Goal: Information Seeking & Learning: Learn about a topic

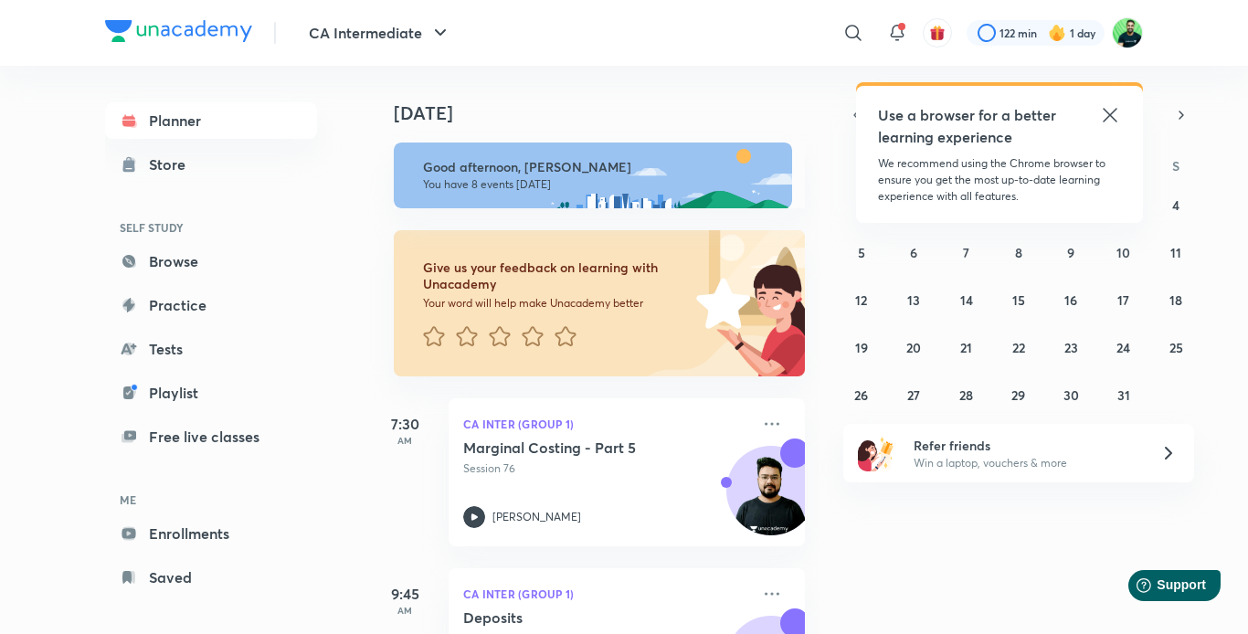
click at [1114, 119] on icon at bounding box center [1110, 115] width 14 height 14
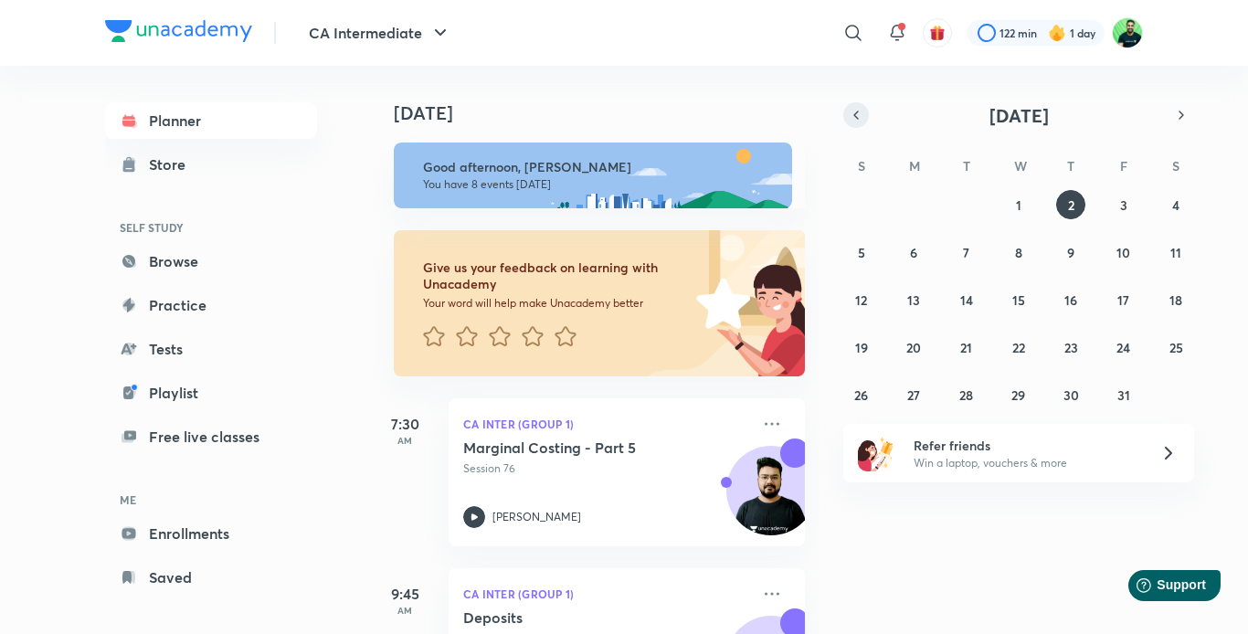
click at [859, 115] on icon "button" at bounding box center [856, 115] width 15 height 16
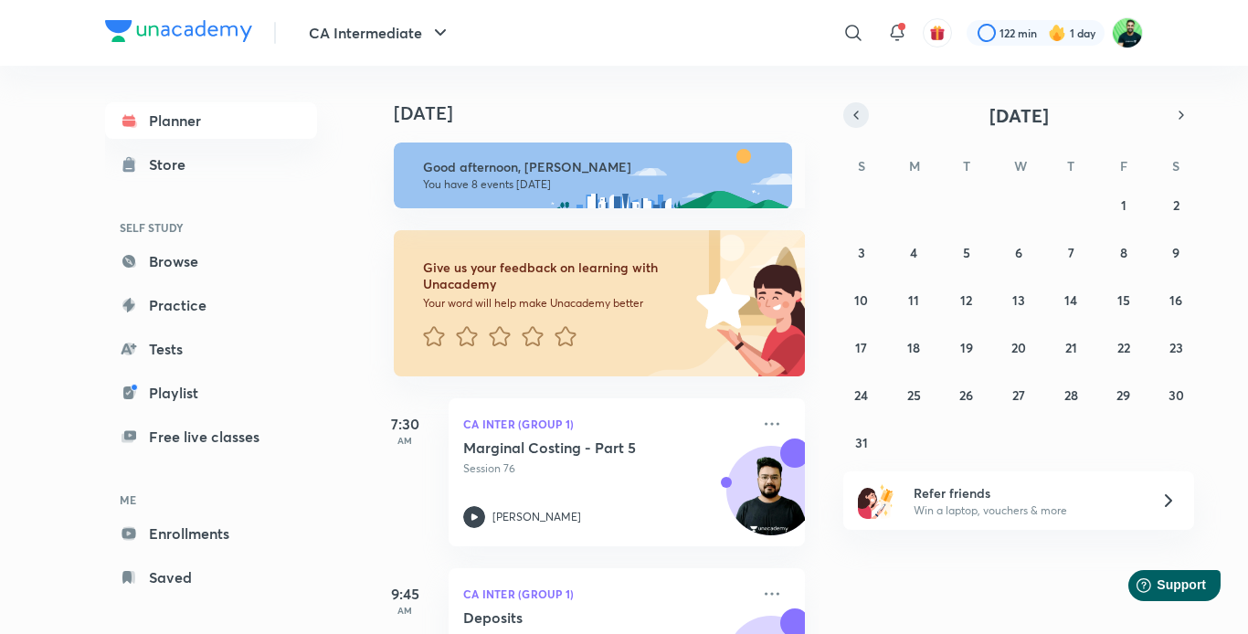
click at [859, 115] on icon "button" at bounding box center [856, 115] width 15 height 16
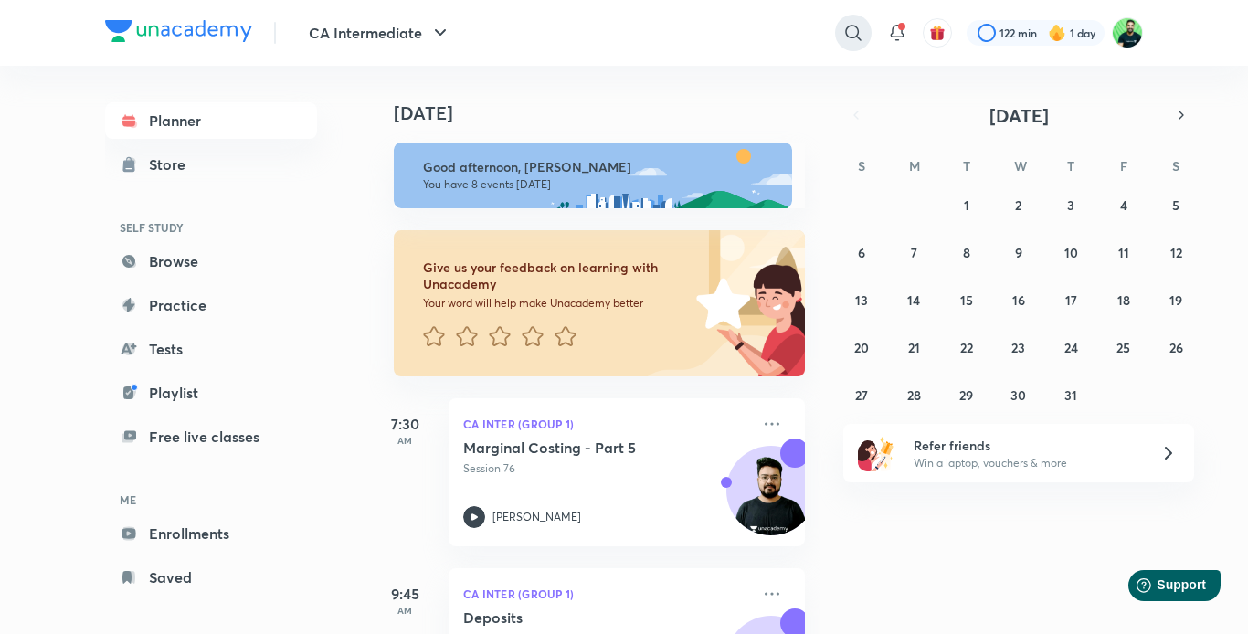
click at [852, 37] on icon at bounding box center [853, 33] width 16 height 16
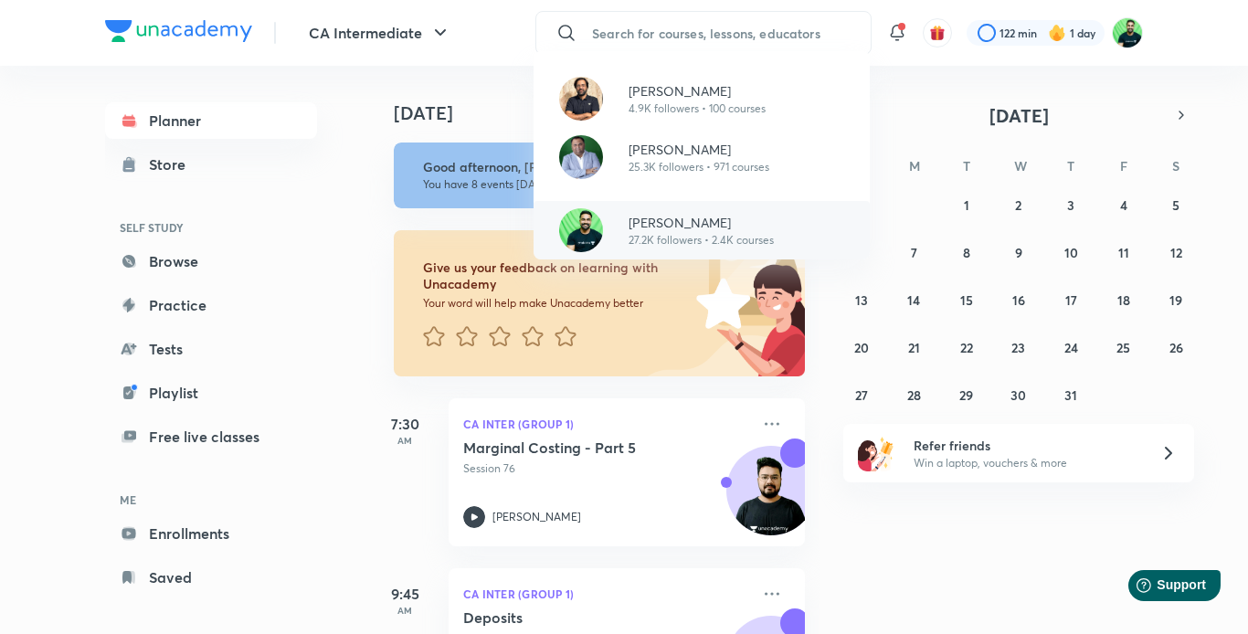
click at [692, 230] on p "[PERSON_NAME]" at bounding box center [701, 222] width 145 height 19
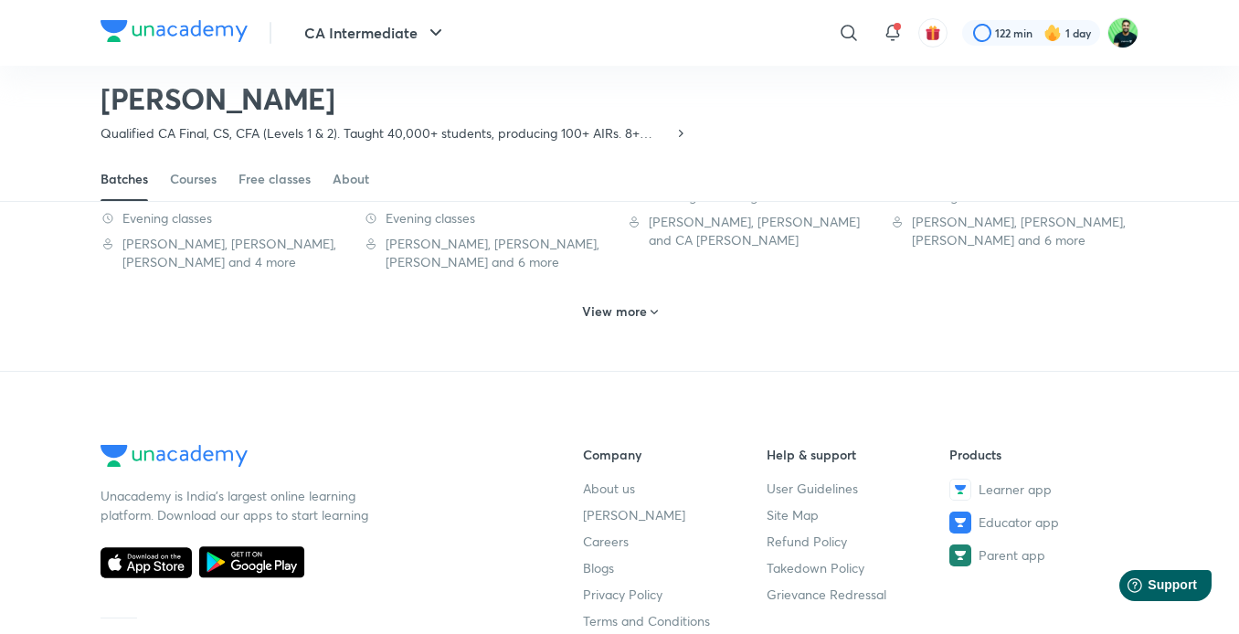
scroll to position [1093, 0]
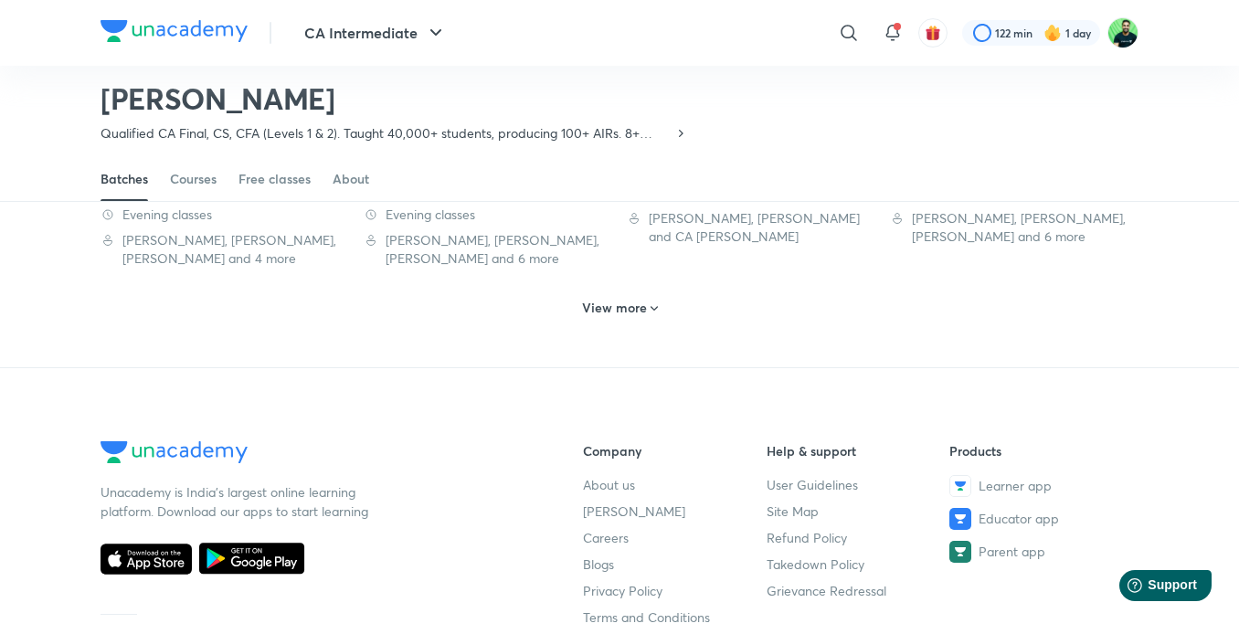
click at [650, 301] on icon at bounding box center [654, 308] width 15 height 15
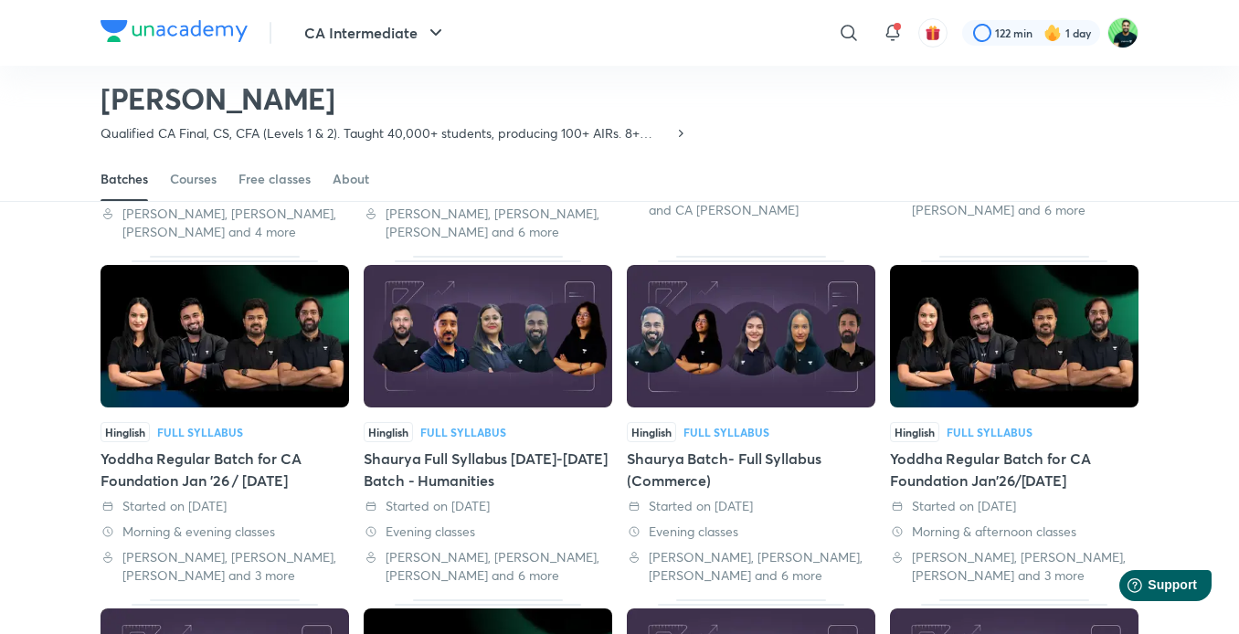
scroll to position [1120, 0]
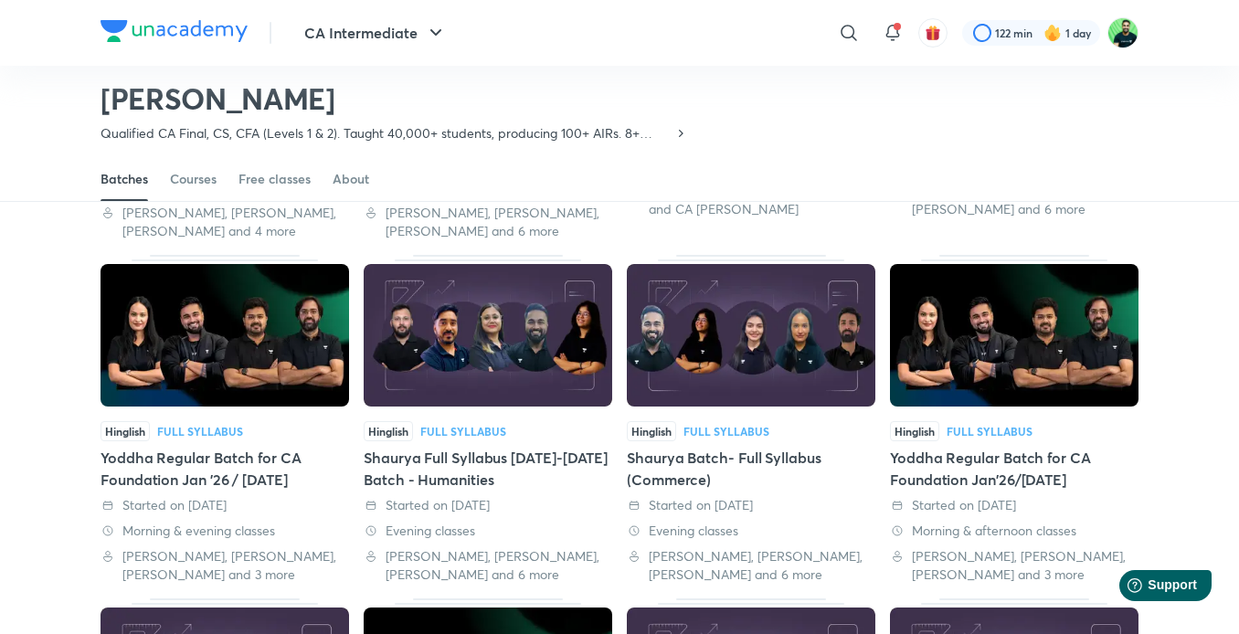
click at [995, 316] on img at bounding box center [1014, 335] width 249 height 143
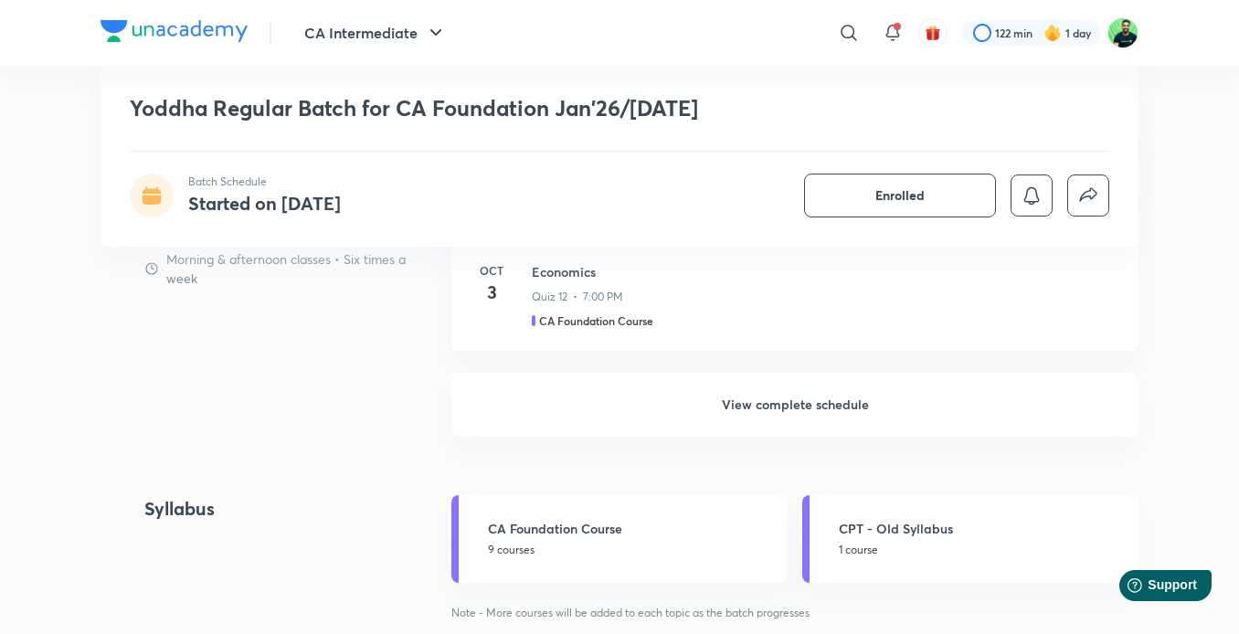
scroll to position [1154, 0]
click at [760, 428] on h6 "View complete schedule" at bounding box center [794, 404] width 687 height 64
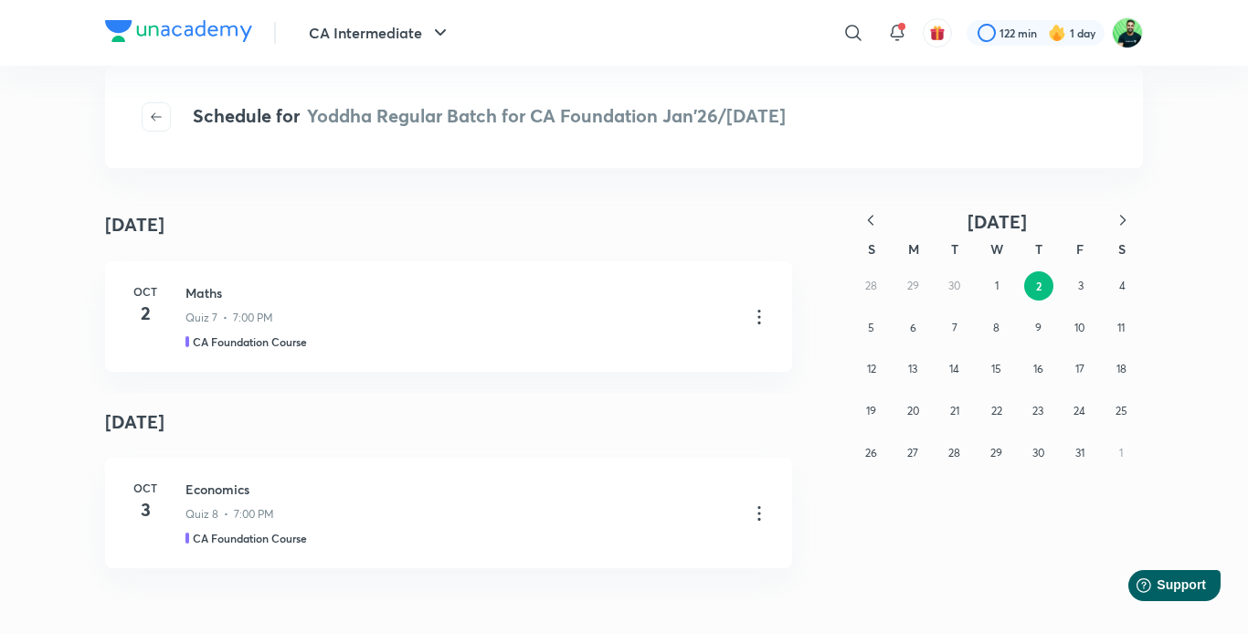
click at [867, 219] on icon "button" at bounding box center [871, 220] width 18 height 18
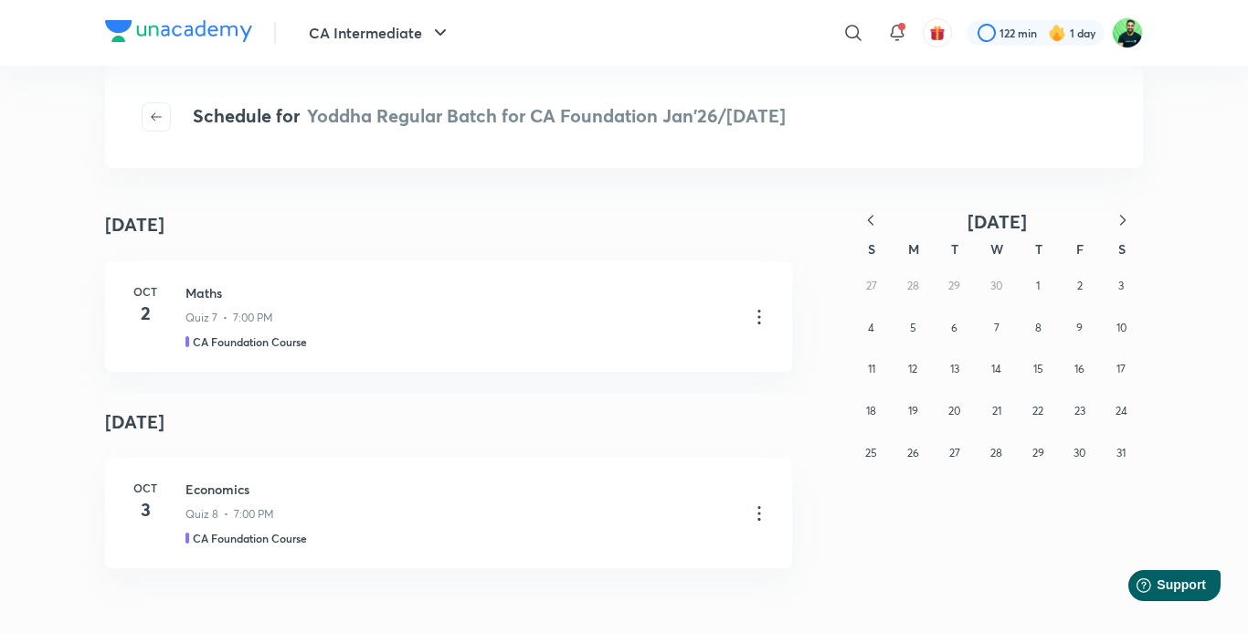
click at [1112, 220] on button "button" at bounding box center [1123, 221] width 40 height 23
click at [883, 409] on button "22" at bounding box center [871, 411] width 29 height 29
